Goal: Navigation & Orientation: Find specific page/section

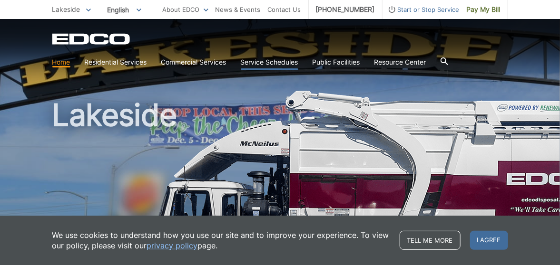
click at [277, 59] on link "Service Schedules" at bounding box center [270, 62] width 58 height 10
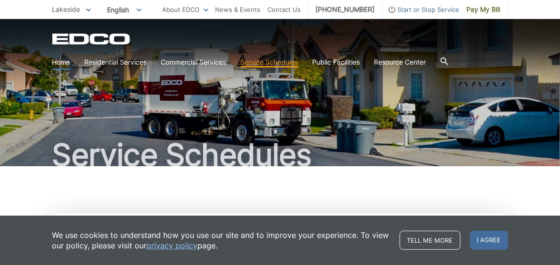
click at [62, 59] on link "Home" at bounding box center [61, 62] width 18 height 10
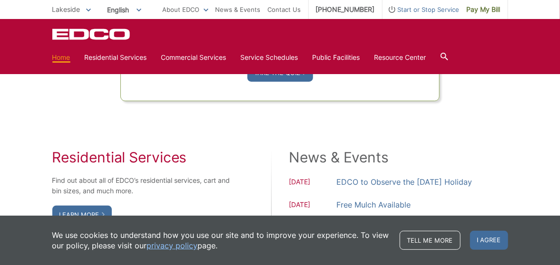
scroll to position [793, 0]
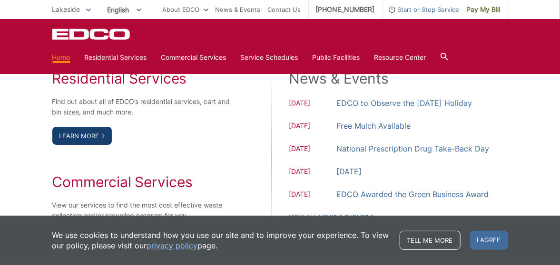
click at [90, 133] on link "Learn More" at bounding box center [81, 136] width 59 height 18
